Goal: Task Accomplishment & Management: Use online tool/utility

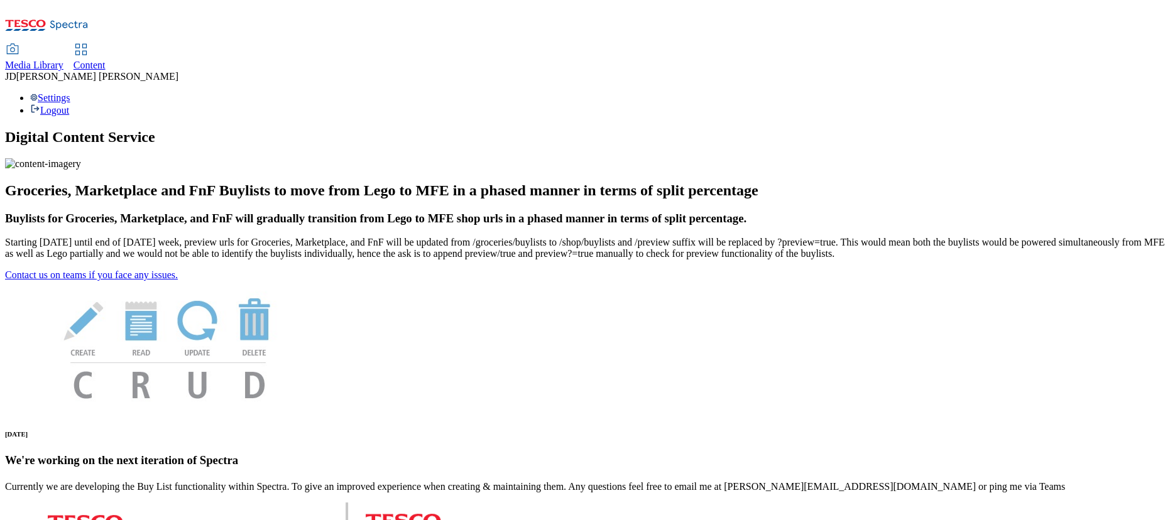
click at [106, 60] on span "Content" at bounding box center [90, 65] width 32 height 11
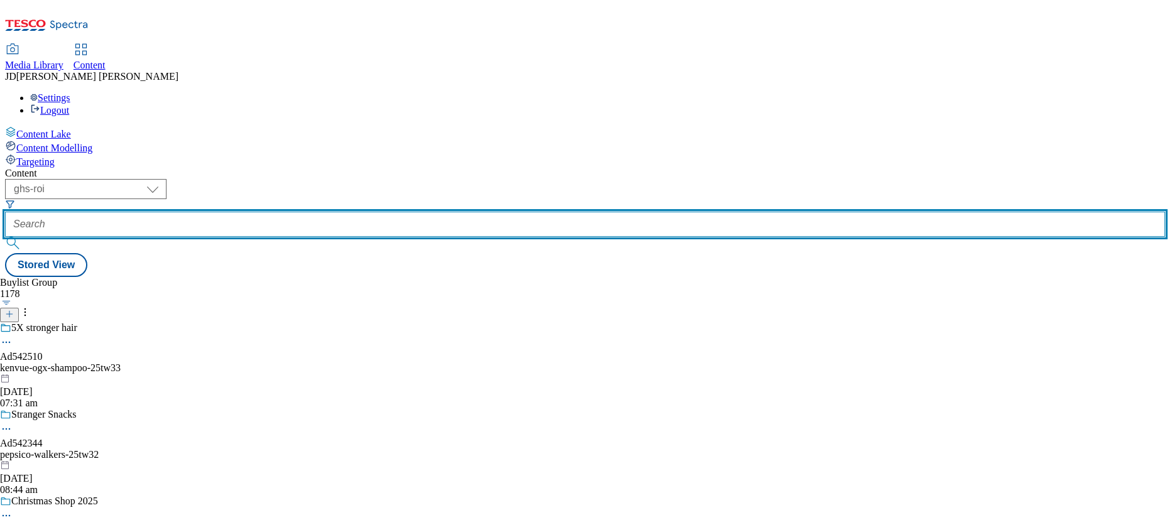
click at [282, 212] on input "text" at bounding box center [585, 224] width 1160 height 25
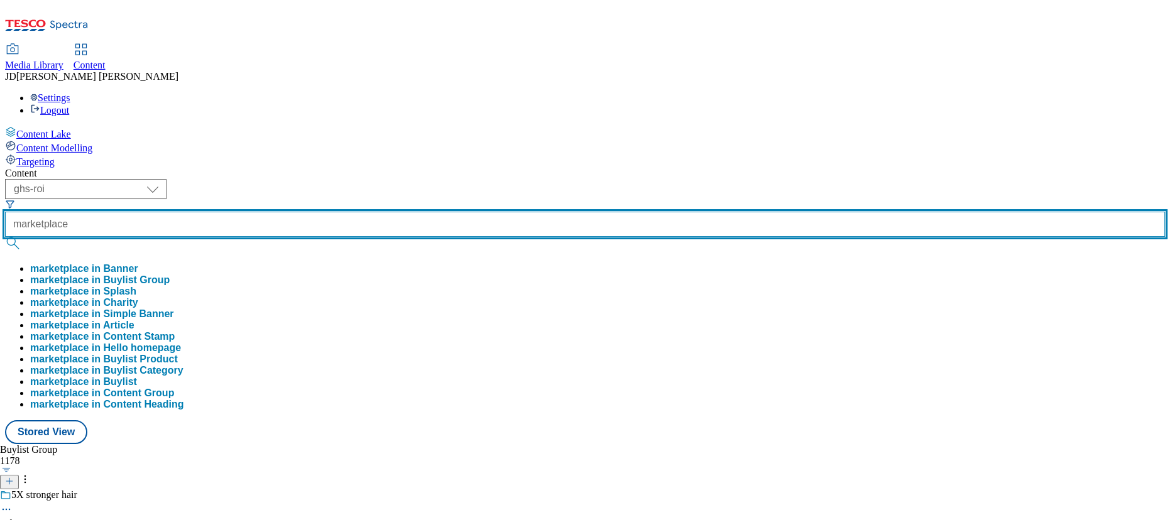
type input "marketplace"
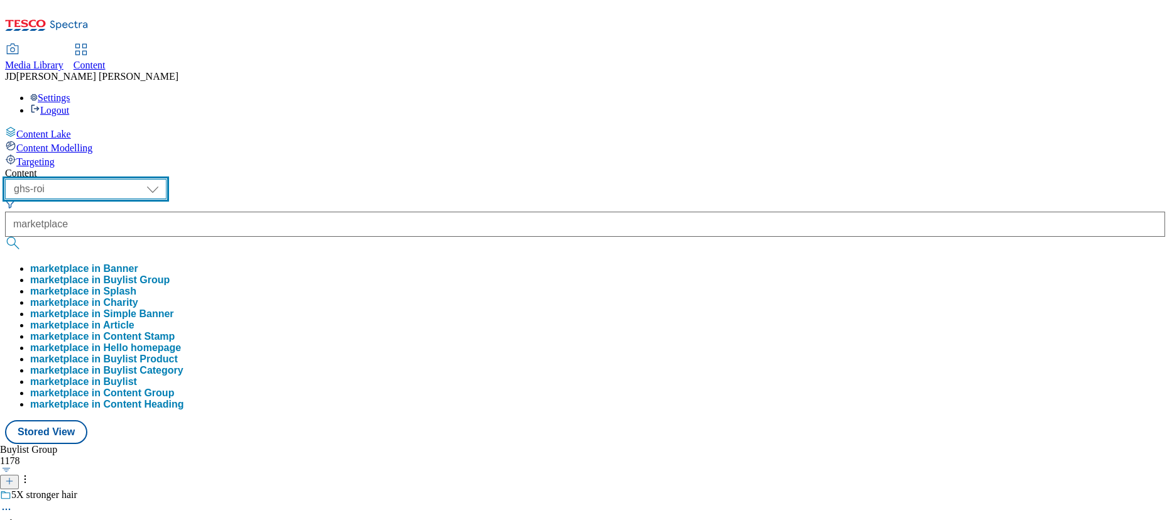
click at [166, 179] on select "ghs-roi ghs-[GEOGRAPHIC_DATA]" at bounding box center [85, 189] width 161 height 20
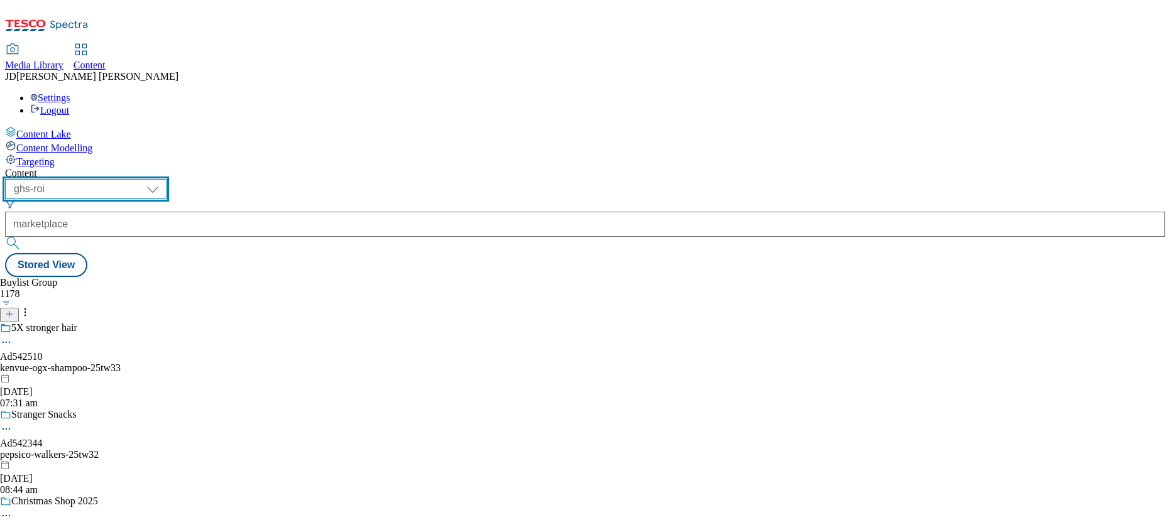
select select "ghs-[GEOGRAPHIC_DATA]"
click at [163, 179] on select "ghs-roi ghs-[GEOGRAPHIC_DATA]" at bounding box center [85, 189] width 161 height 20
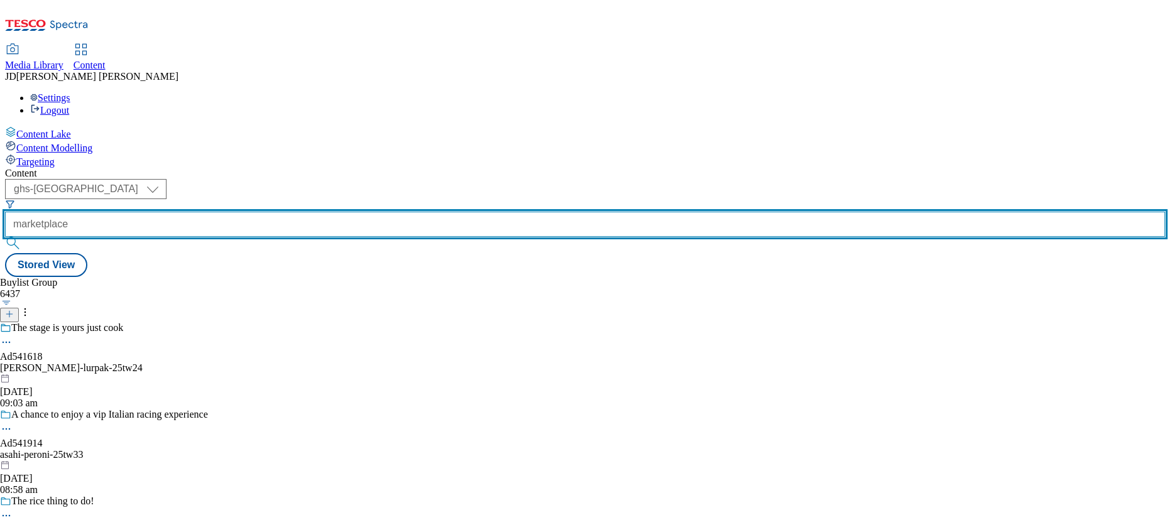
click at [335, 212] on input "marketplace" at bounding box center [585, 224] width 1160 height 25
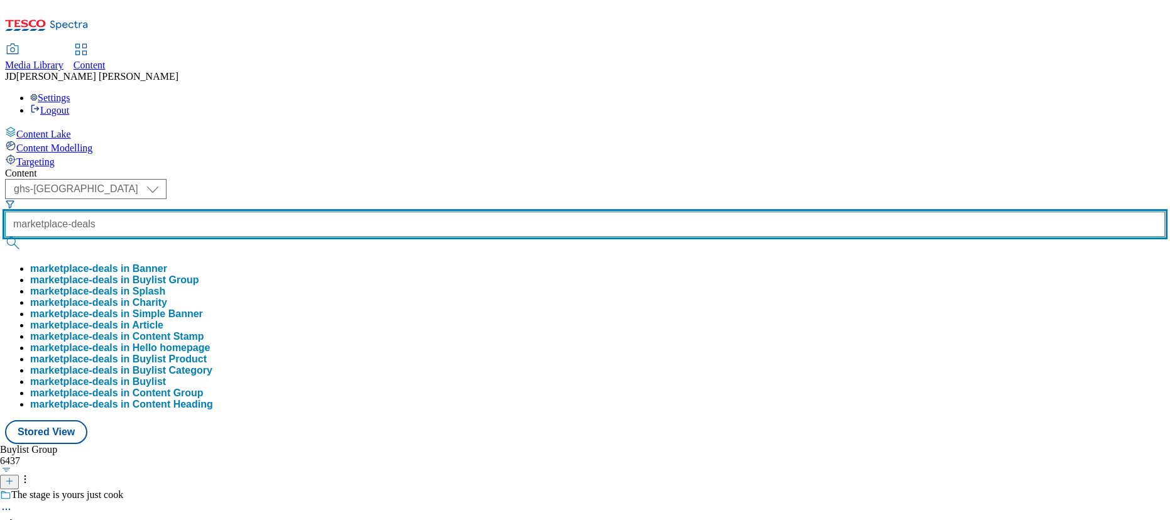
type input "marketplace-deals"
click at [5, 237] on button "submit" at bounding box center [14, 243] width 18 height 13
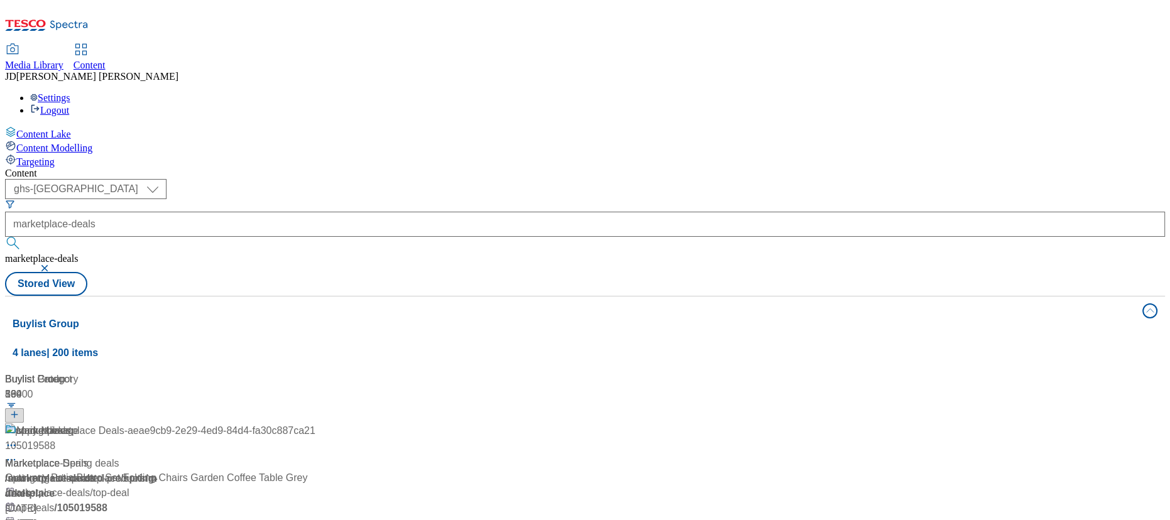
click at [610, 168] on div "Content ( optional ) ghs-roi ghs-[GEOGRAPHIC_DATA] ghs-uk marketplace-deals mar…" at bounding box center [585, 506] width 1160 height 676
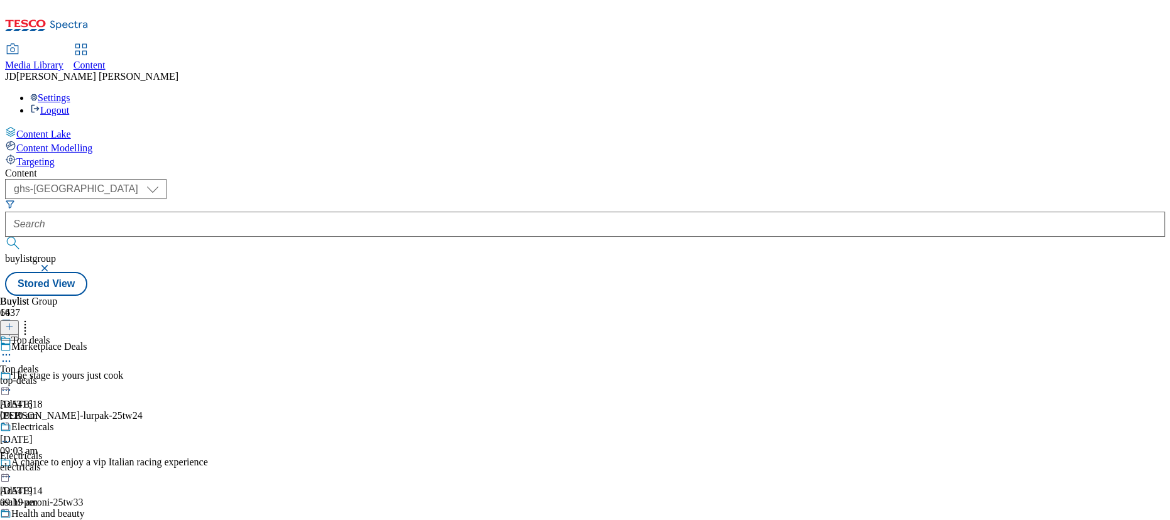
click at [13, 349] on icon at bounding box center [6, 355] width 13 height 13
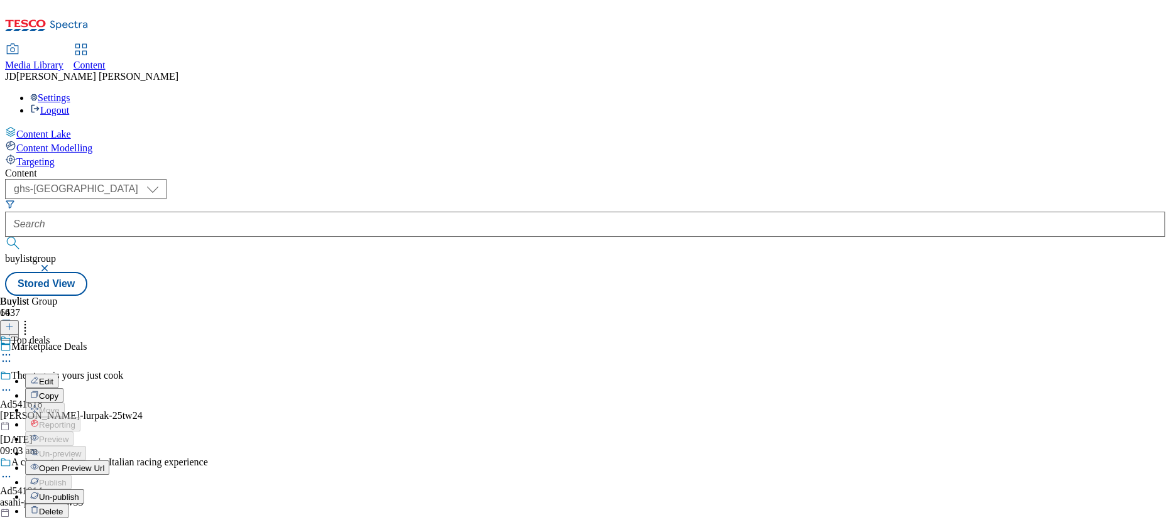
click at [53, 377] on span "Edit" at bounding box center [46, 381] width 14 height 9
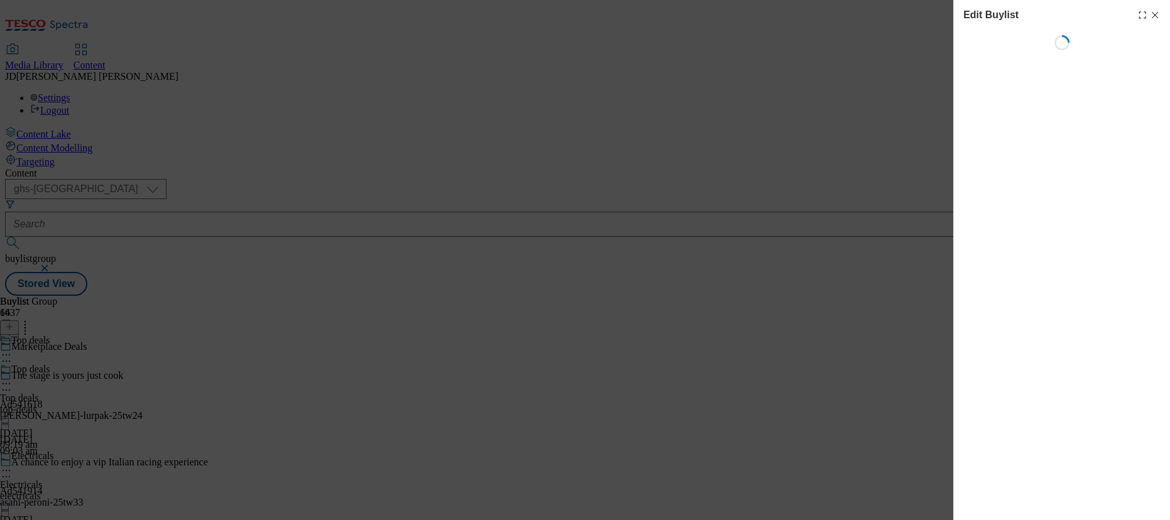
select select "evergreen"
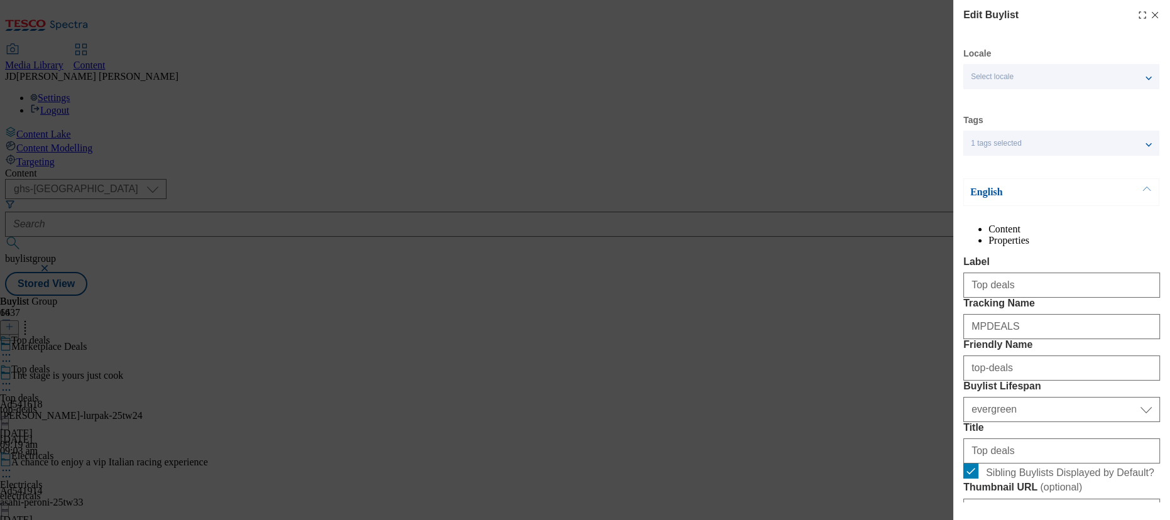
select select "Banner"
click at [1082, 244] on li "Properties" at bounding box center [1074, 240] width 172 height 11
select select "evergreen"
select select "Banner"
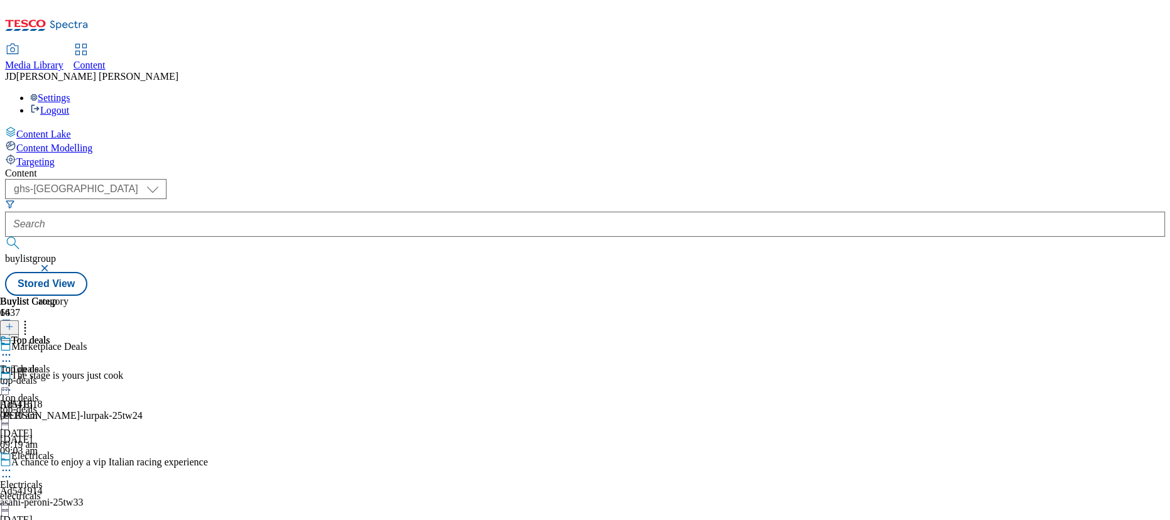
click at [13, 378] on icon at bounding box center [6, 384] width 13 height 13
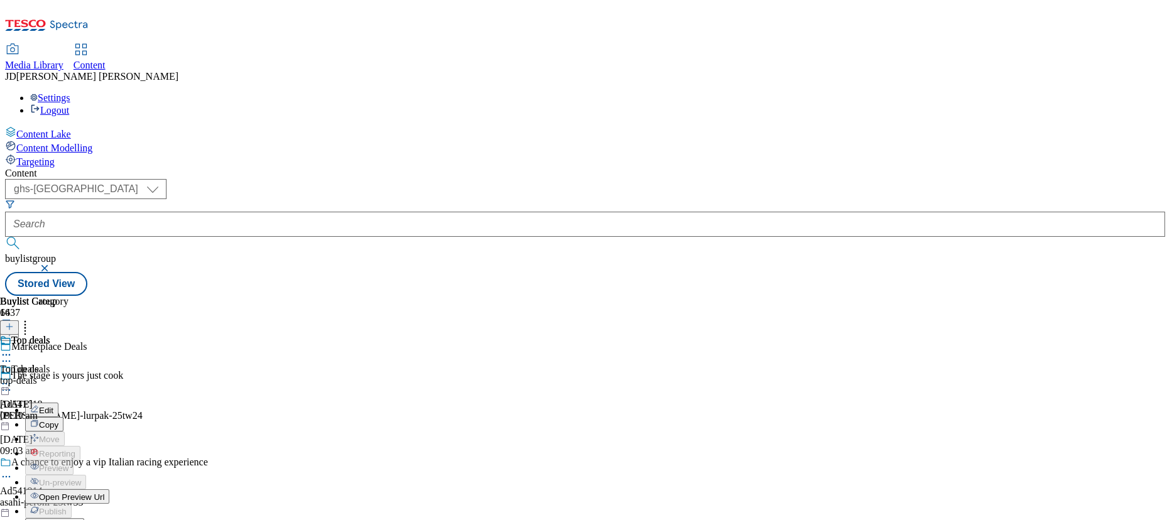
click at [13, 378] on icon at bounding box center [6, 384] width 13 height 13
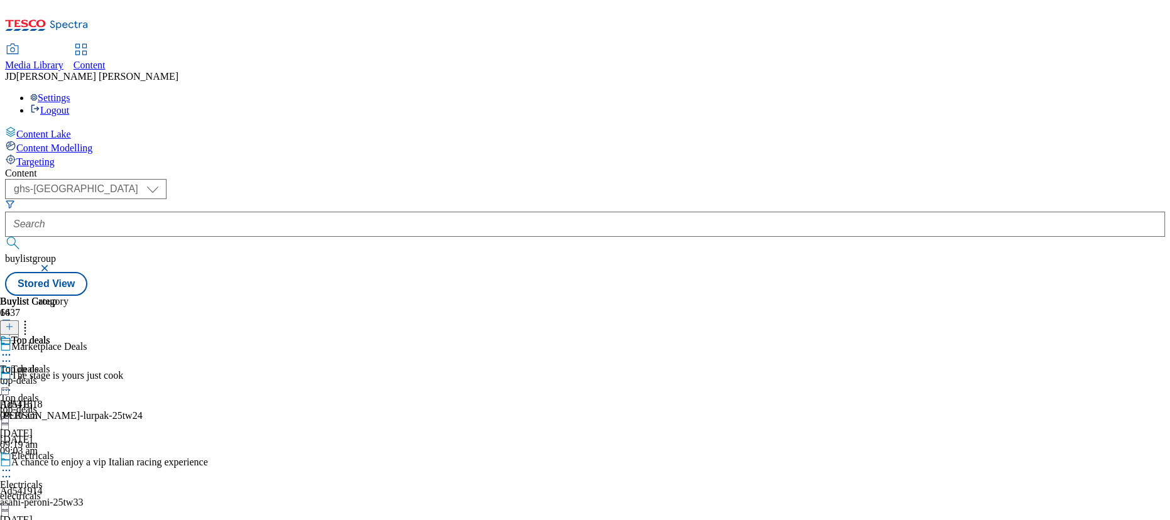
click at [13, 378] on icon at bounding box center [6, 384] width 13 height 13
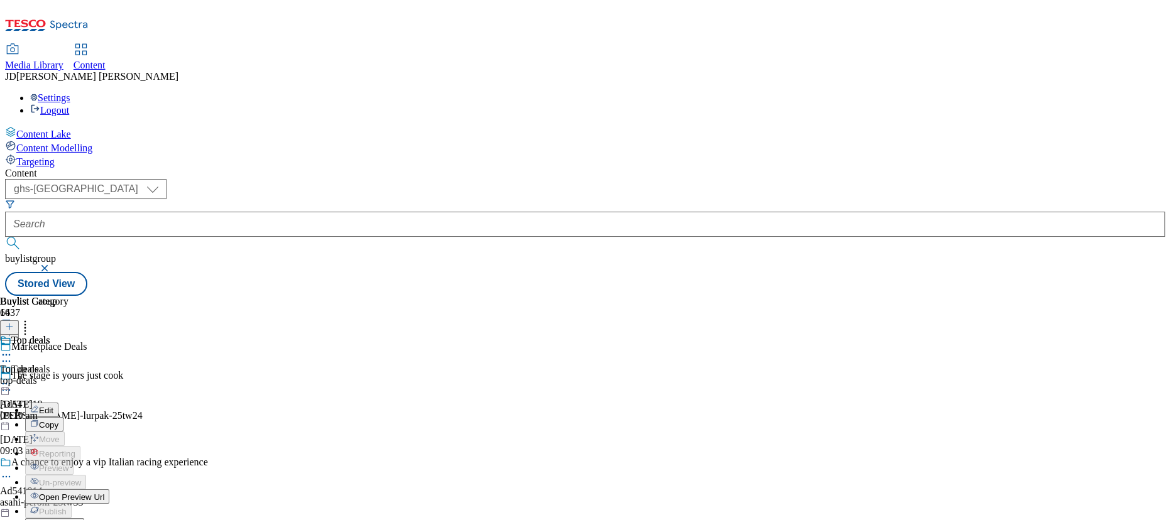
click at [53, 406] on span "Edit" at bounding box center [46, 410] width 14 height 9
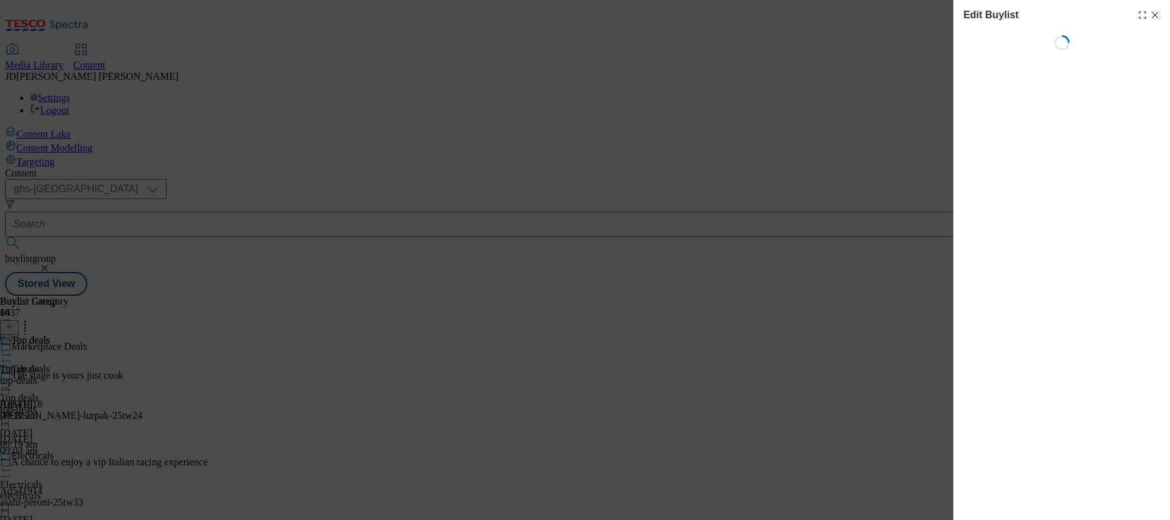
select select "evergreen"
select select "Banner"
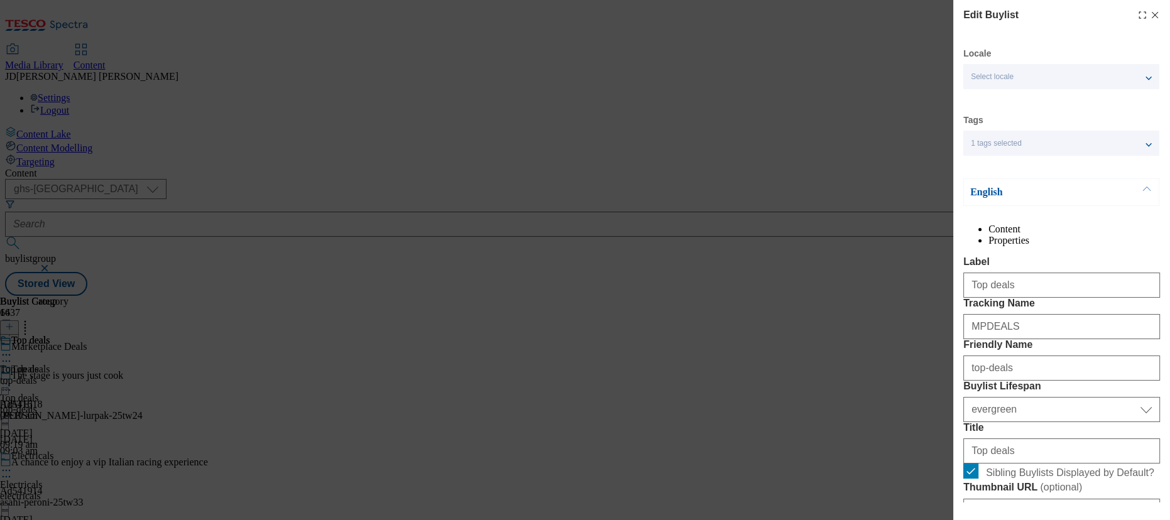
click at [1083, 246] on li "Properties" at bounding box center [1074, 240] width 172 height 11
select select "evergreen"
select select "Banner"
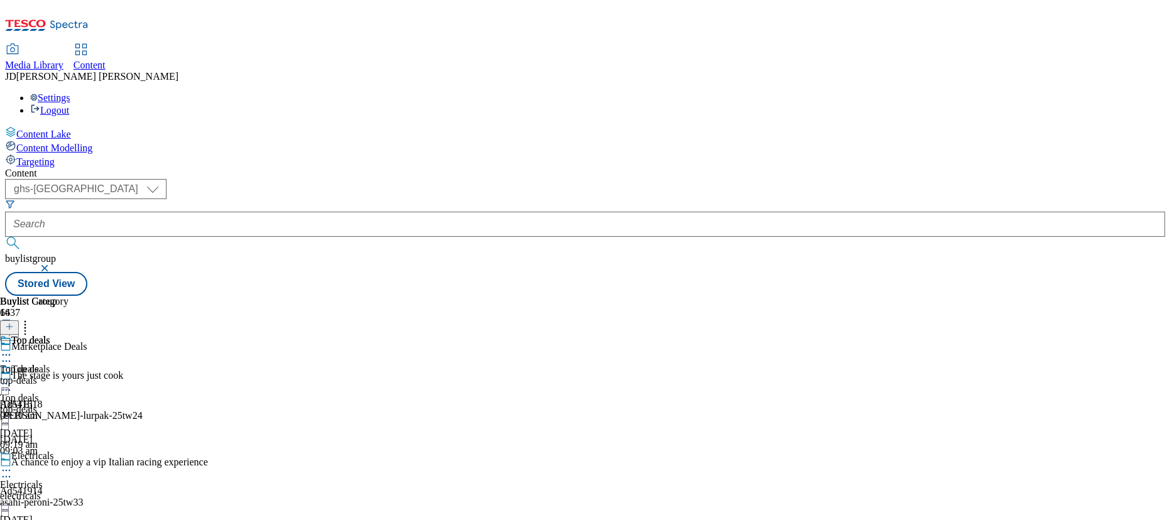
scroll to position [342, 0]
click at [63, 60] on div "Media Library" at bounding box center [34, 65] width 58 height 11
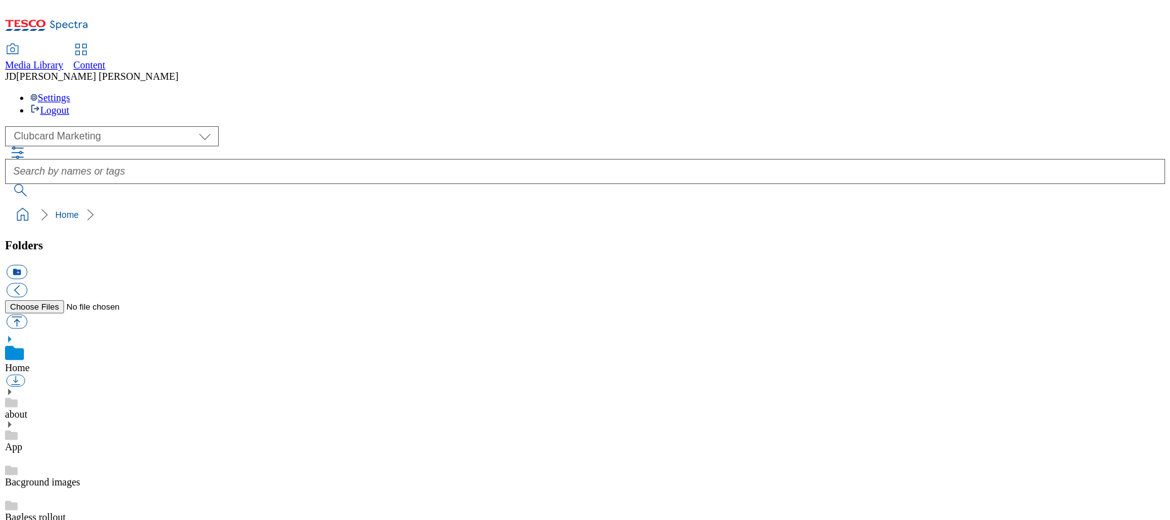
scroll to position [1, 0]
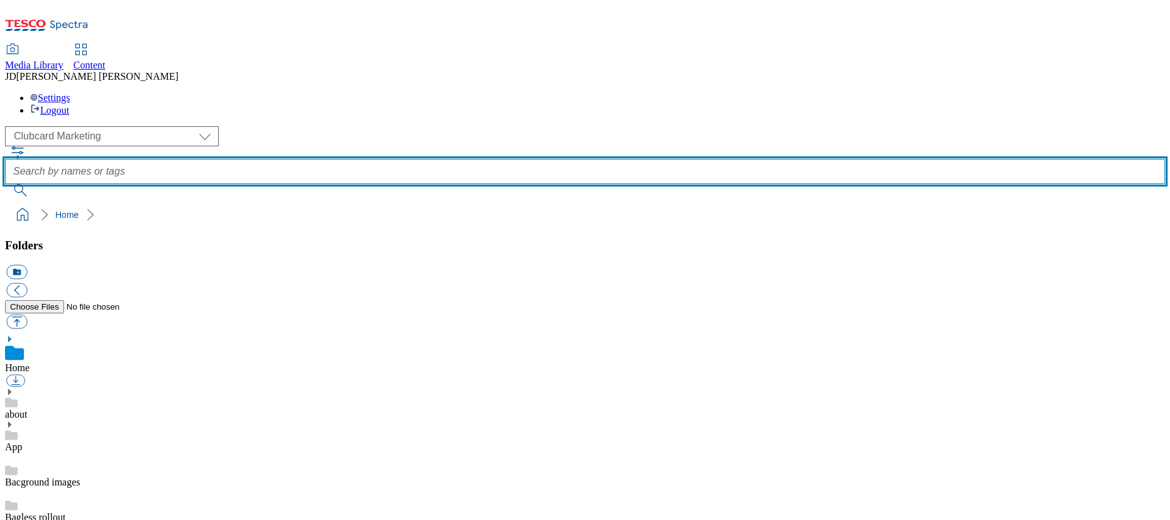
click at [408, 159] on input "text" at bounding box center [585, 171] width 1160 height 25
type input "top deals"
click at [5, 184] on button "submit" at bounding box center [21, 190] width 33 height 13
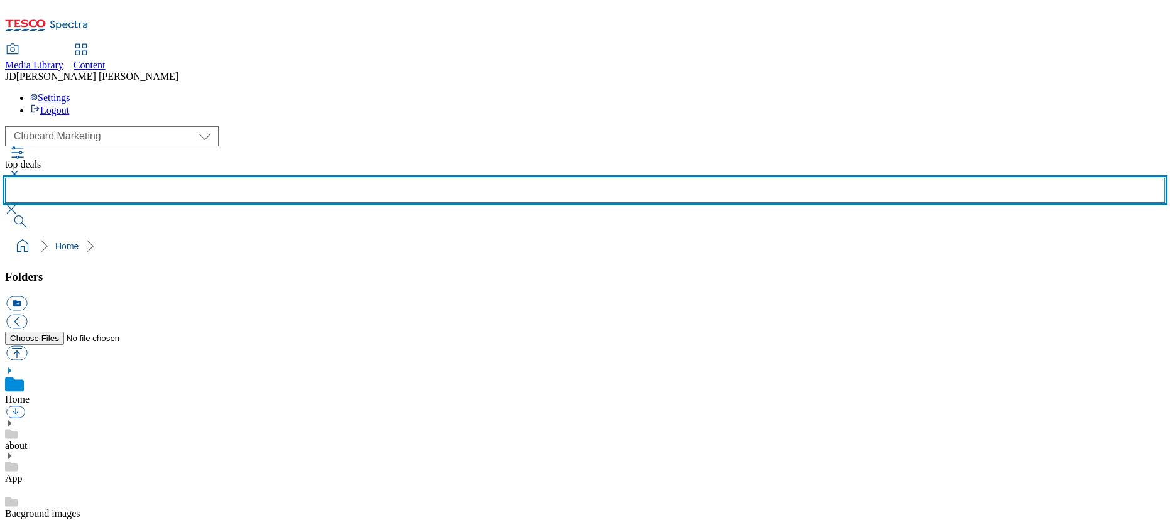
scroll to position [285, 0]
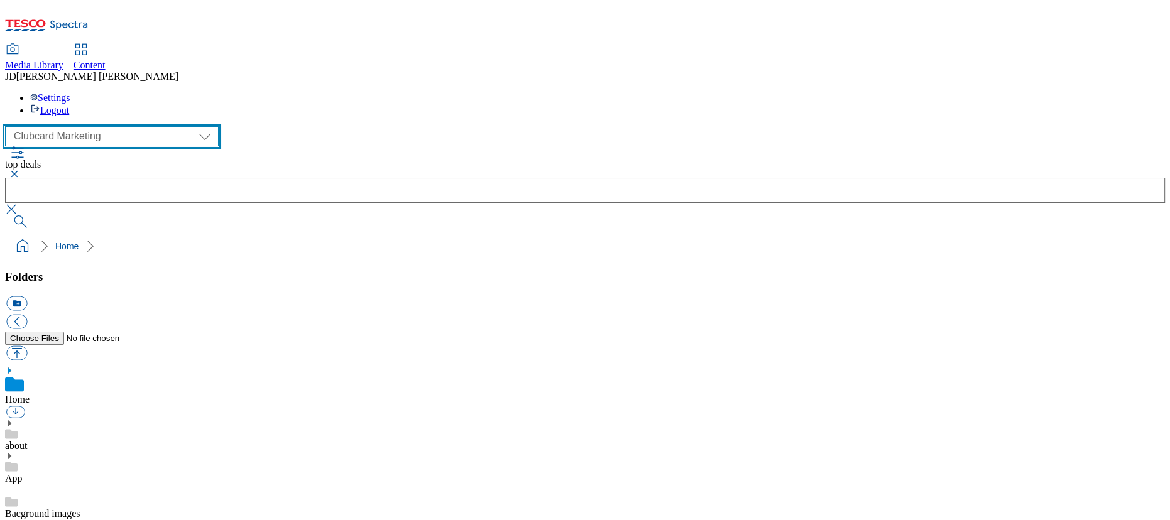
drag, startPoint x: 88, startPoint y: 76, endPoint x: 82, endPoint y: 82, distance: 8.5
click at [88, 126] on select "Clubcard Marketing Dotcom UK FnF Stores GHS Marketing UK GHS Product UK Realfood" at bounding box center [112, 136] width 214 height 20
click at [8, 126] on select "Clubcard Marketing Dotcom UK FnF Stores GHS Marketing UK GHS Product UK Realfood" at bounding box center [112, 136] width 214 height 20
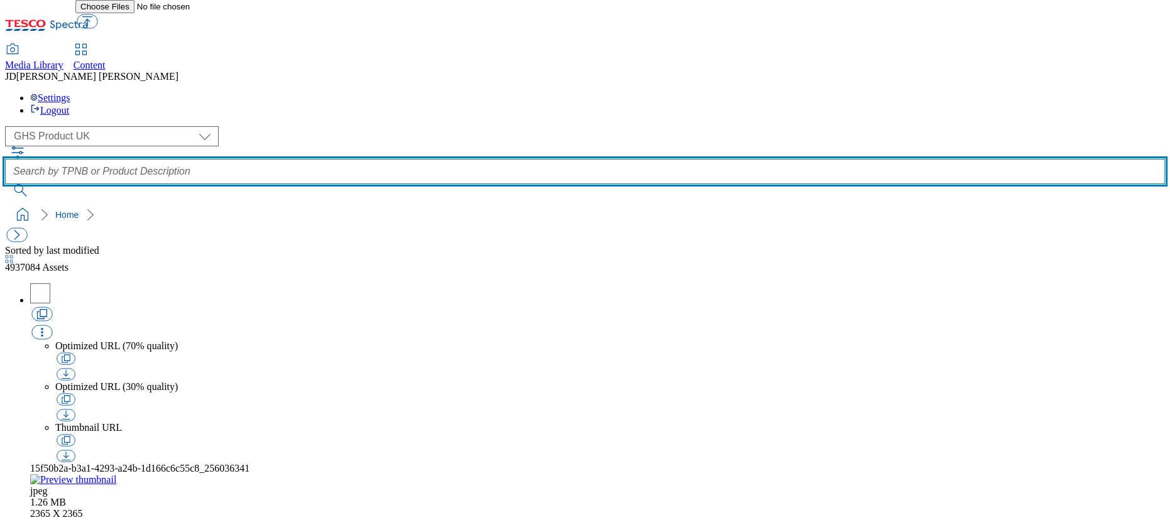
click at [411, 159] on input "text" at bounding box center [585, 171] width 1160 height 25
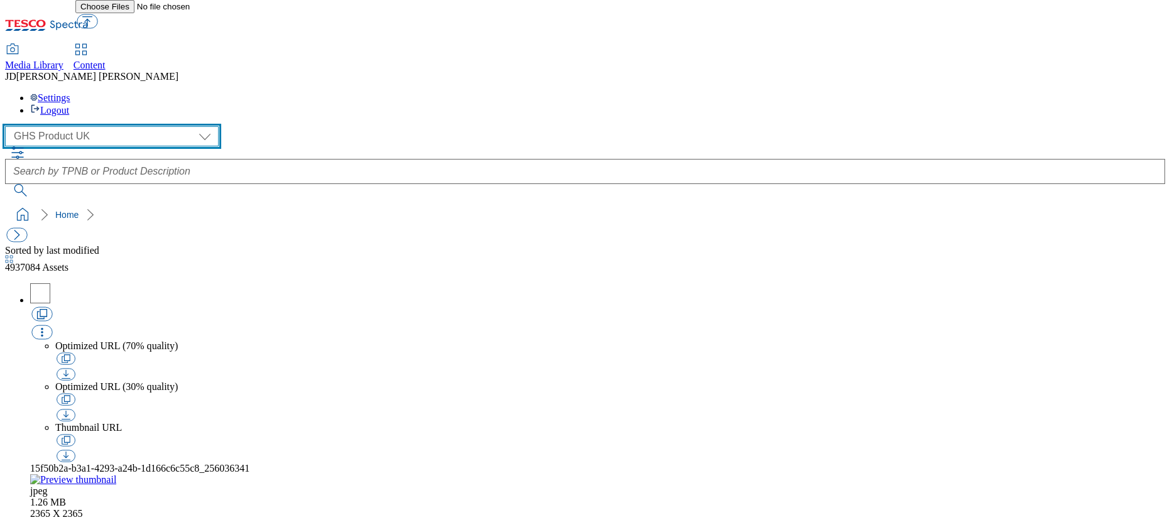
click at [84, 126] on select "Clubcard Marketing Dotcom UK FnF Stores GHS Marketing UK GHS Product UK Realfood" at bounding box center [112, 136] width 214 height 20
select select "flare-ghs-mktg"
click at [8, 126] on select "Clubcard Marketing Dotcom UK FnF Stores GHS Marketing UK GHS Product UK Realfood" at bounding box center [112, 136] width 214 height 20
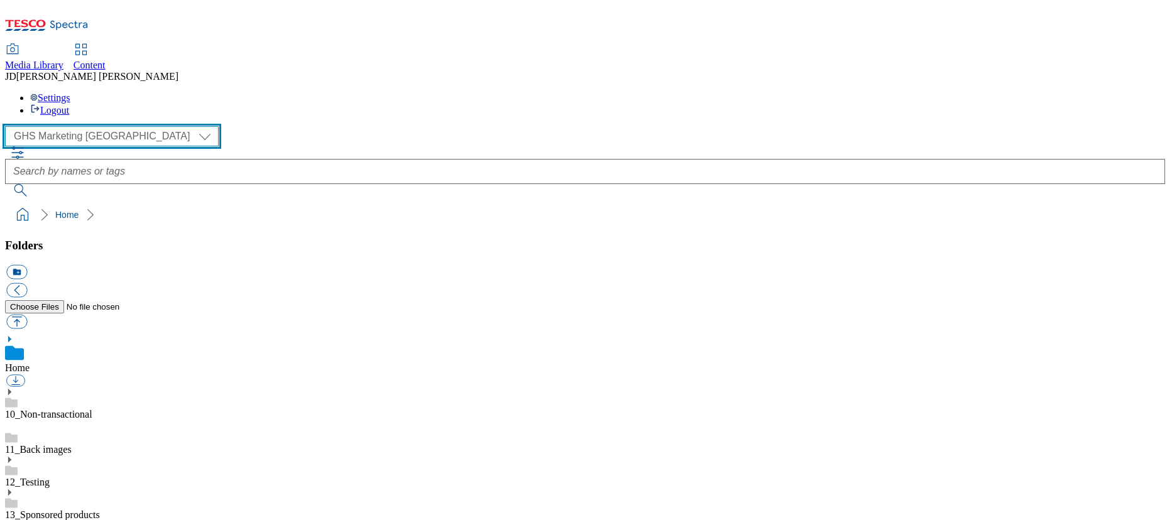
scroll to position [1, 0]
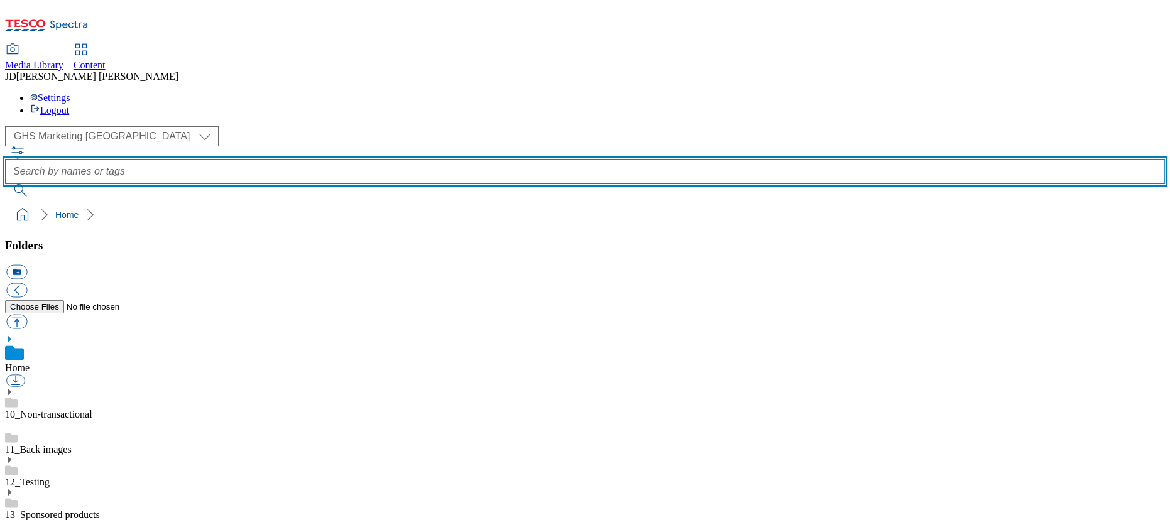
click at [405, 159] on input "text" at bounding box center [585, 171] width 1160 height 25
type input "top deals"
click at [5, 184] on button "submit" at bounding box center [21, 190] width 33 height 13
